Goal: Information Seeking & Learning: Learn about a topic

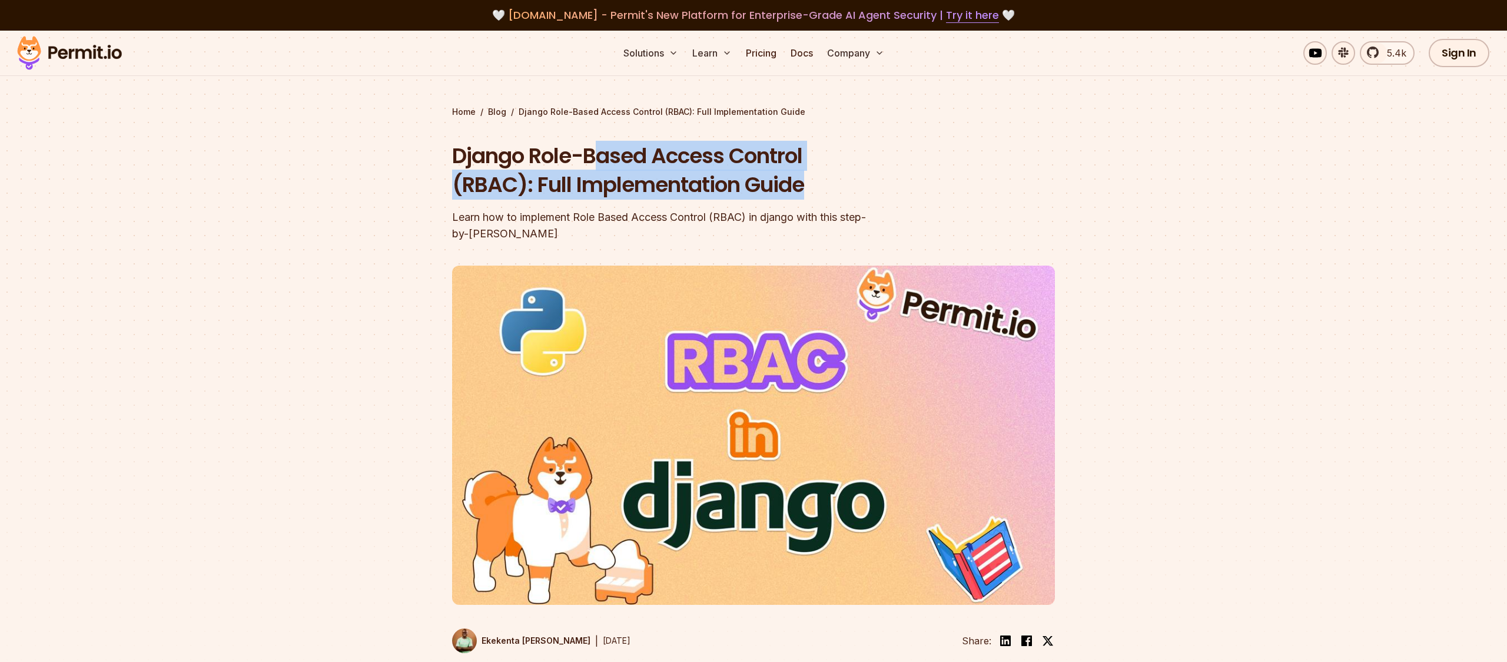
drag, startPoint x: 636, startPoint y: 160, endPoint x: 604, endPoint y: 152, distance: 33.4
click at [604, 152] on div "Django Role-Based Access Control (RBAC): Full Implementation Guide Learn how to…" at bounding box center [678, 191] width 452 height 101
drag, startPoint x: 604, startPoint y: 152, endPoint x: 687, endPoint y: 152, distance: 83.0
click at [604, 152] on h1 "Django Role-Based Access Control (RBAC): Full Implementation Guide" at bounding box center [678, 170] width 452 height 58
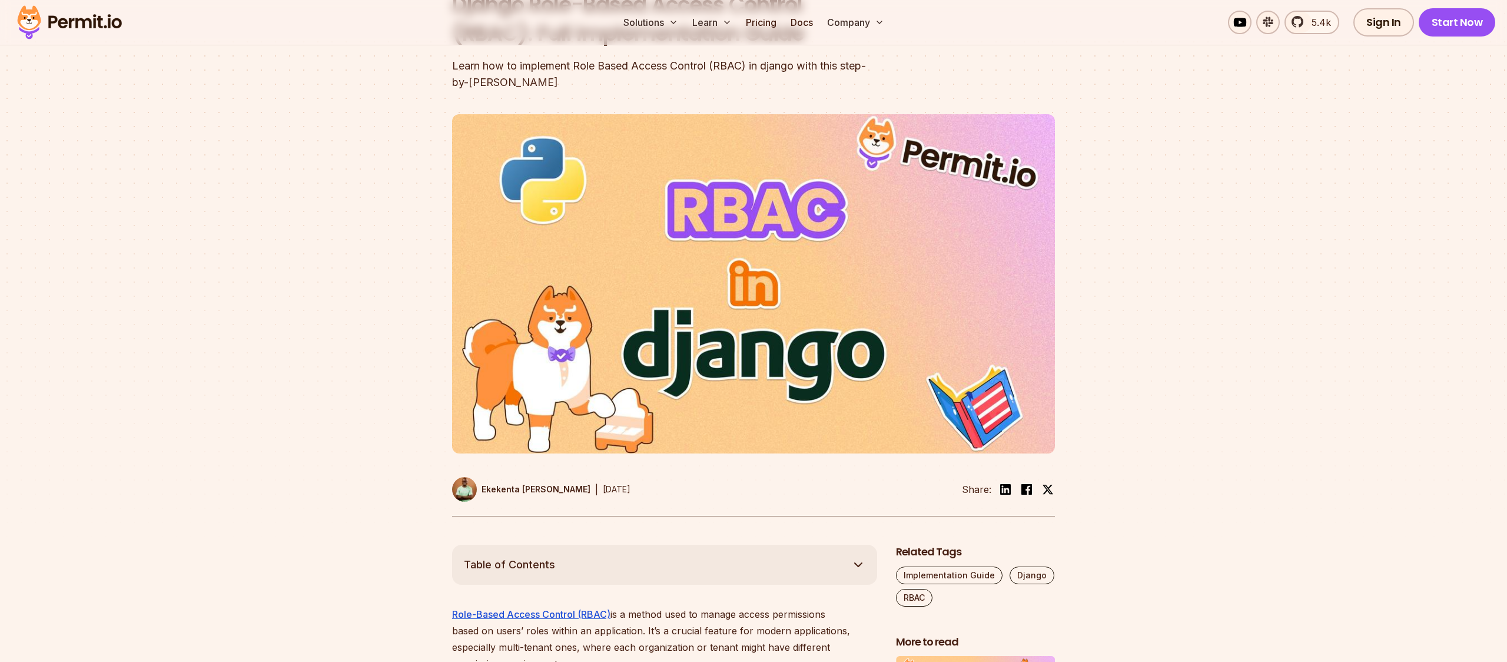
scroll to position [308, 0]
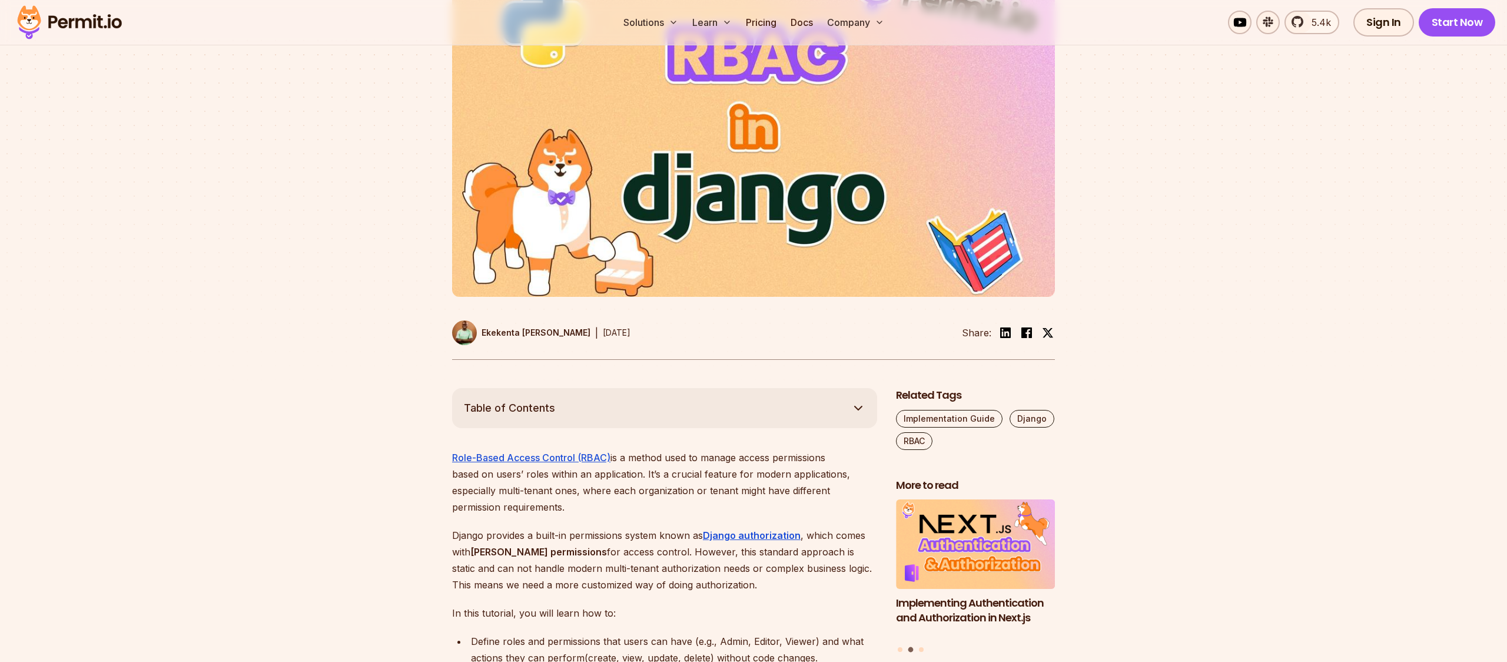
click at [1187, 291] on div at bounding box center [753, 171] width 1507 height 433
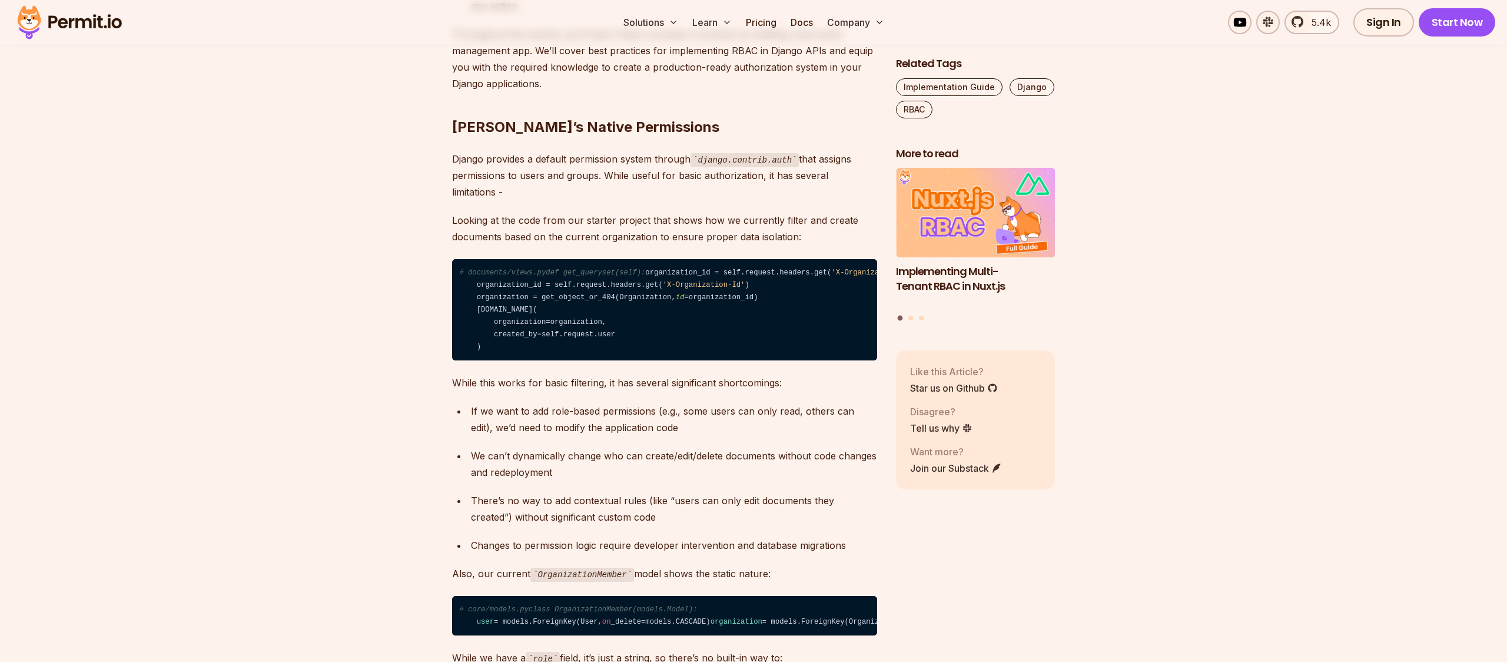
scroll to position [0, 0]
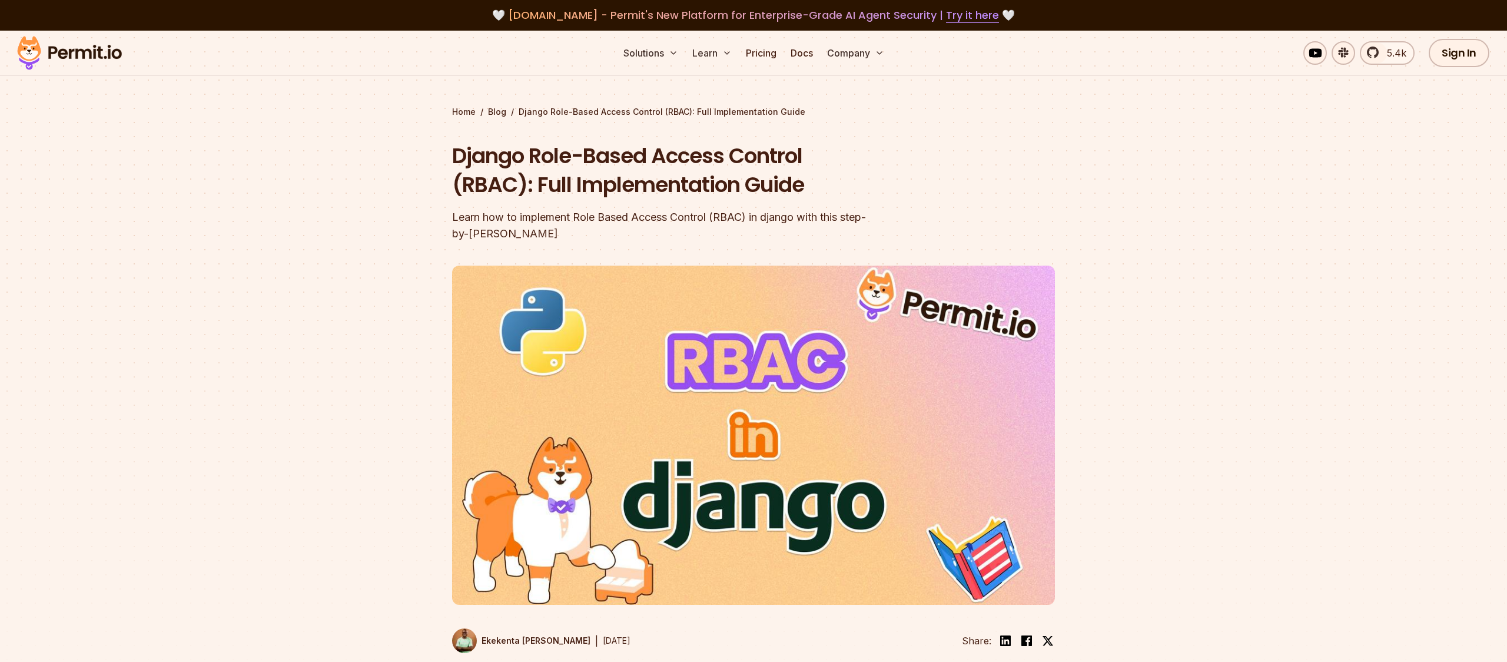
drag, startPoint x: 1211, startPoint y: 145, endPoint x: 1093, endPoint y: 193, distance: 127.8
click at [1211, 145] on section "Home / Blog / Django Role-Based Access Control (RBAC): Full Implementation Guid…" at bounding box center [753, 363] width 1507 height 665
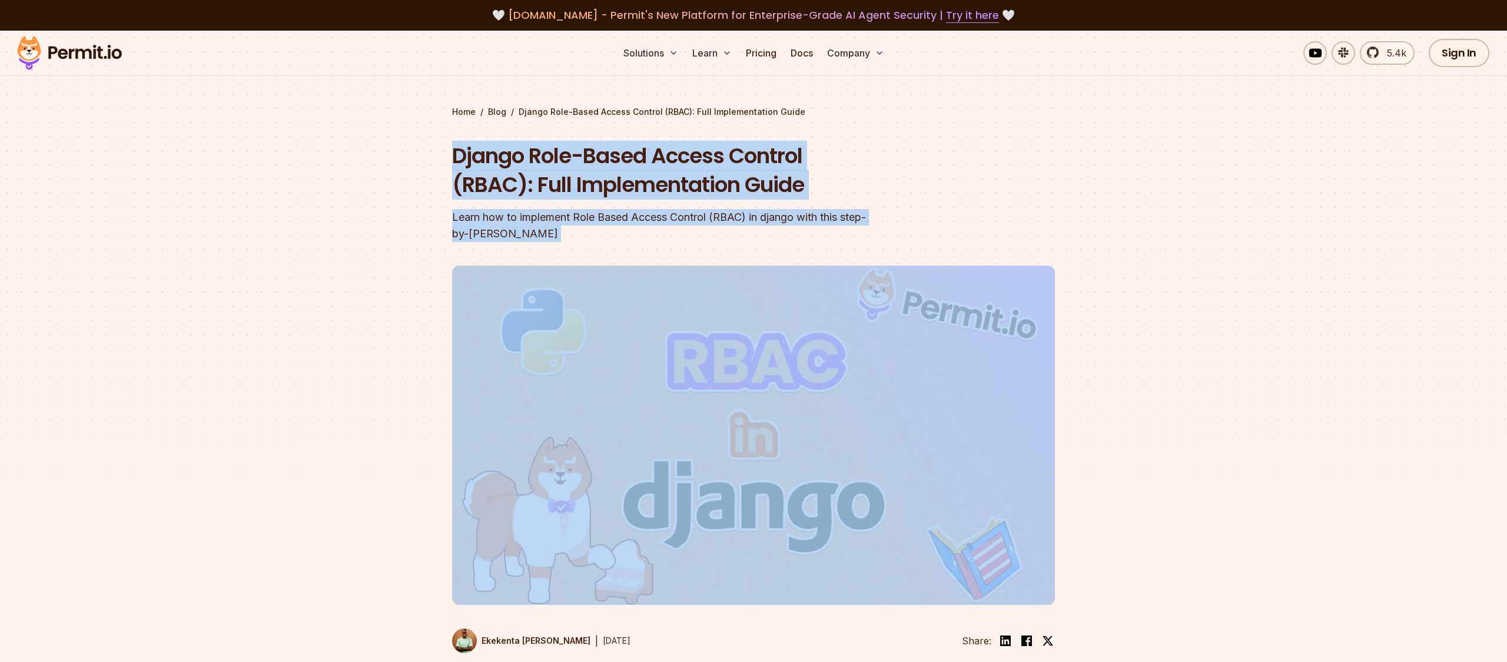
drag, startPoint x: 1045, startPoint y: 215, endPoint x: 845, endPoint y: 129, distance: 217.5
click at [845, 129] on div "Home / Blog / Django Role-Based Access Control (RBAC): Full Implementation Guid…" at bounding box center [753, 386] width 603 height 561
drag, startPoint x: 845, startPoint y: 129, endPoint x: 851, endPoint y: 119, distance: 11.6
click at [847, 127] on div "Home / Blog / Django Role-Based Access Control (RBAC): Full Implementation Guid…" at bounding box center [753, 386] width 603 height 561
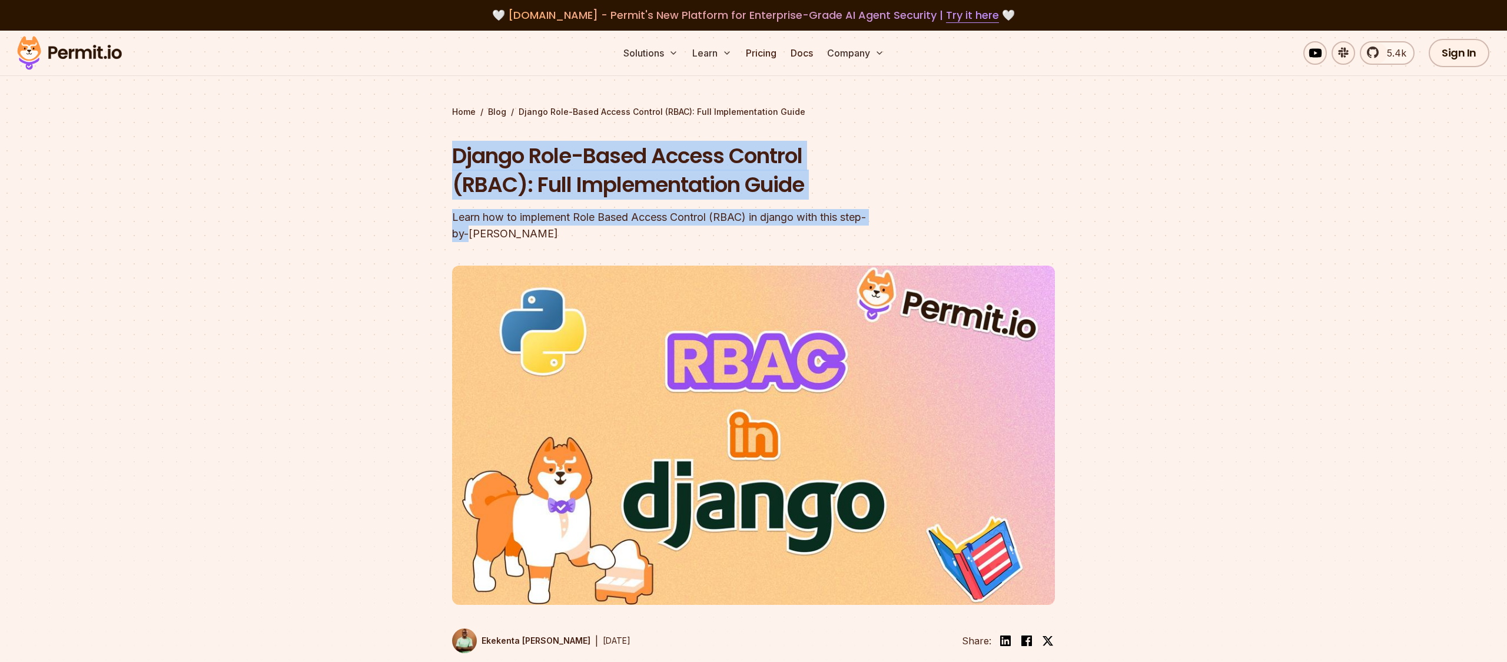
drag, startPoint x: 852, startPoint y: 119, endPoint x: 929, endPoint y: 220, distance: 127.1
click at [929, 220] on div "Home / Blog / Django Role-Based Access Control (RBAC): Full Implementation Guid…" at bounding box center [753, 386] width 603 height 561
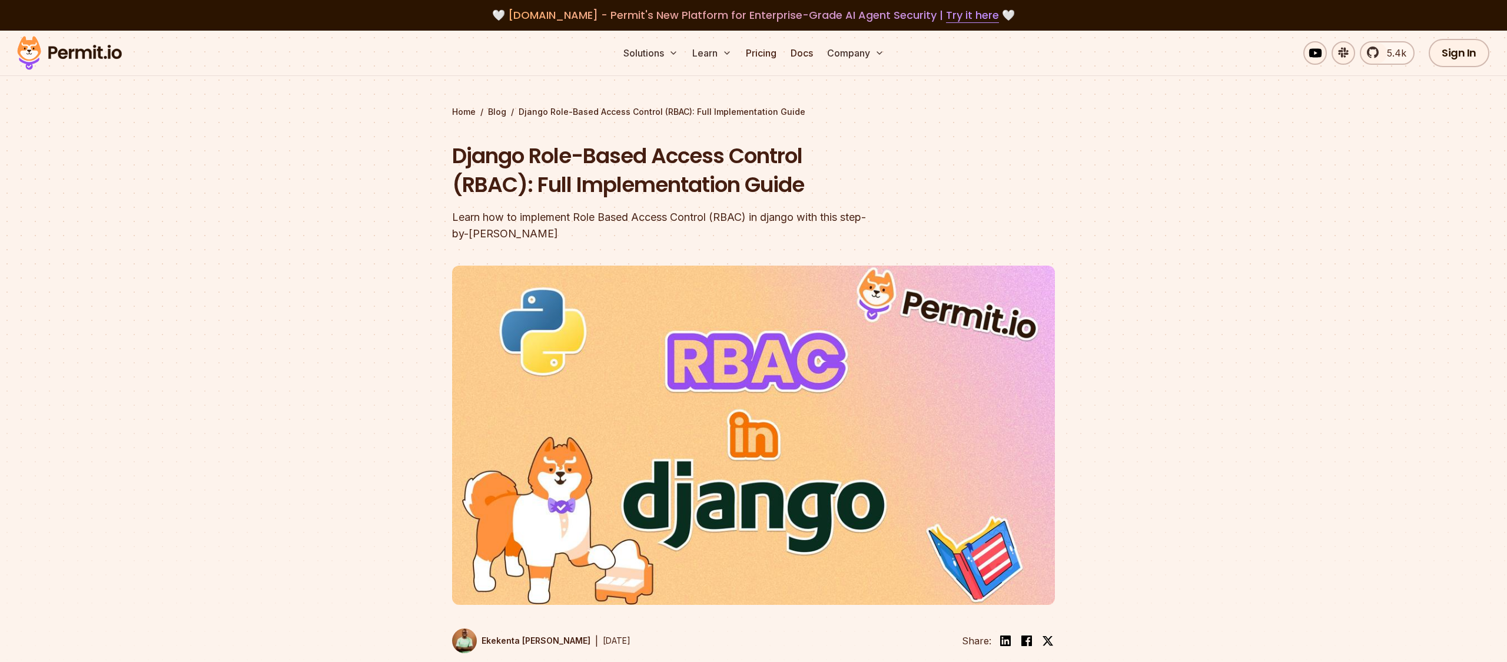
click at [929, 220] on header "Django Role-Based Access Control (RBAC): Full Implementation Guide Learn how to…" at bounding box center [753, 404] width 603 height 526
